Goal: Navigation & Orientation: Find specific page/section

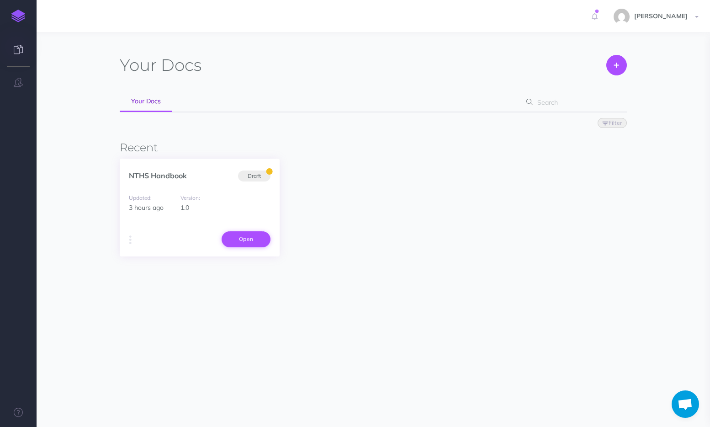
click at [244, 239] on link "Open" at bounding box center [246, 239] width 49 height 16
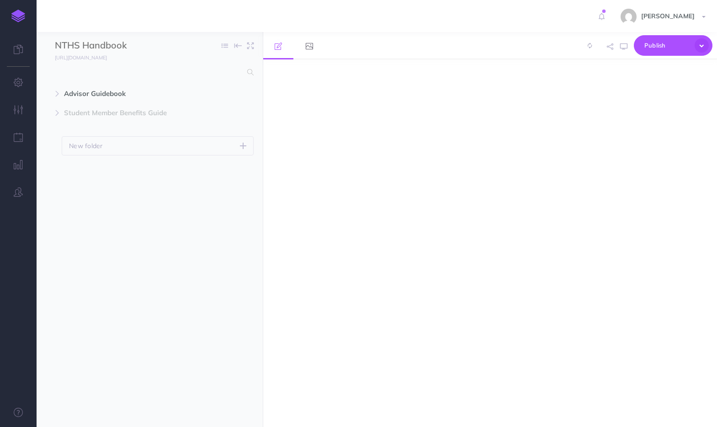
select select "null"
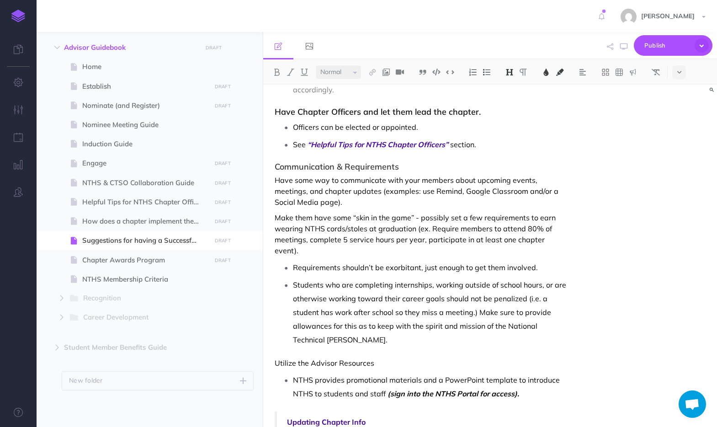
scroll to position [613, 0]
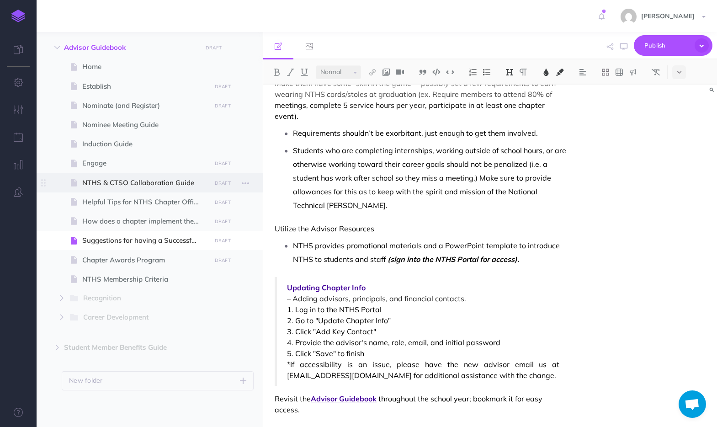
click at [129, 186] on span "NTHS & CTSO Collaboration Guide" at bounding box center [145, 182] width 126 height 11
select select "null"
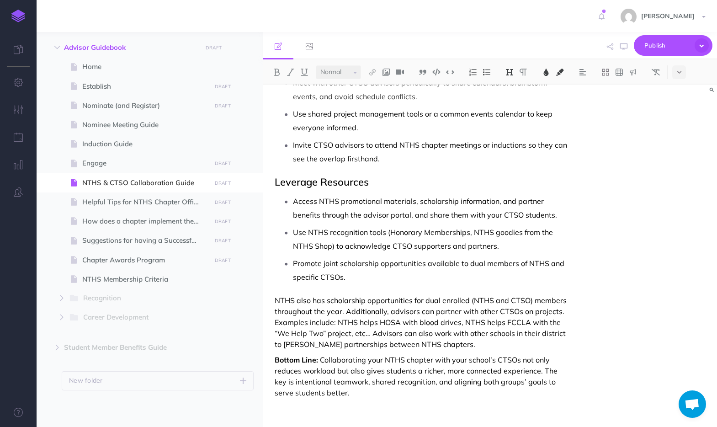
scroll to position [873, 0]
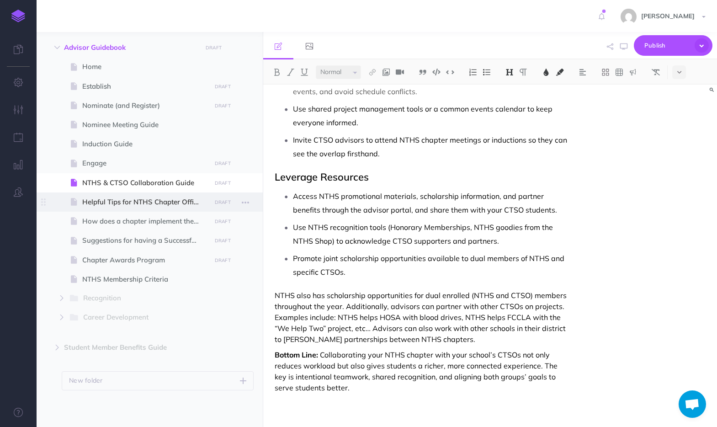
click at [133, 208] on span at bounding box center [150, 201] width 226 height 19
select select "null"
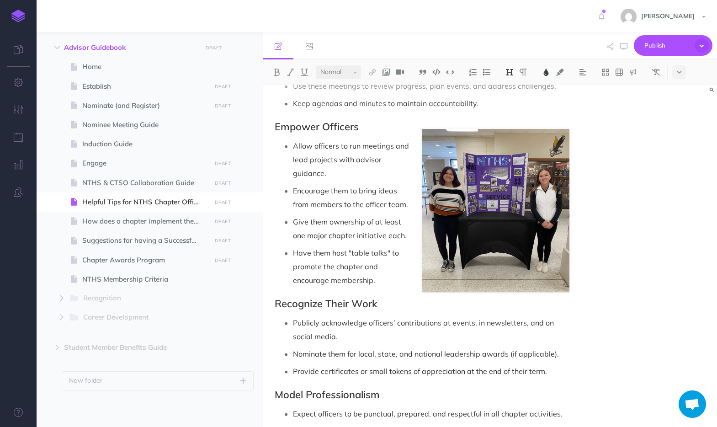
scroll to position [521, 0]
